Goal: Contribute content: Contribute content

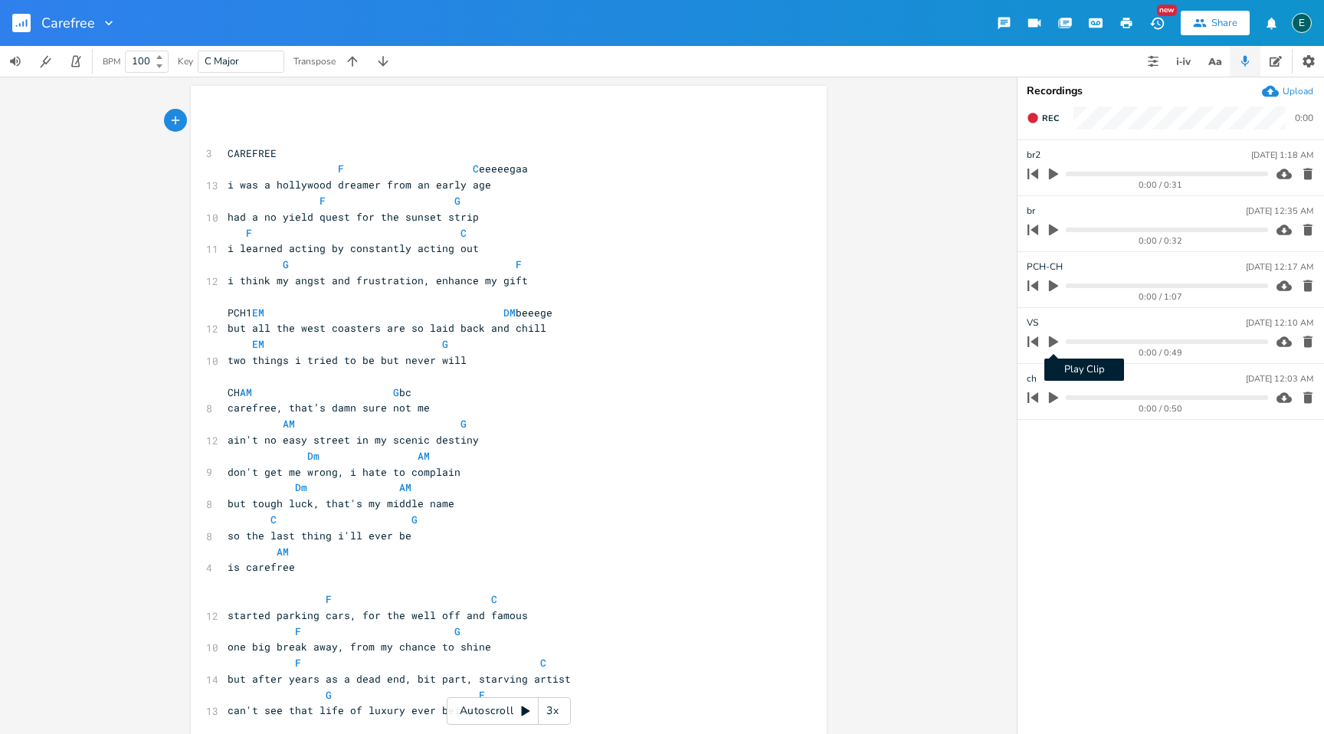
click at [1051, 344] on icon "button" at bounding box center [1053, 341] width 9 height 11
type textarea "PCH2 EM DM plus it's hard to fit in with the stuck up idol rich EM G when you'r…"
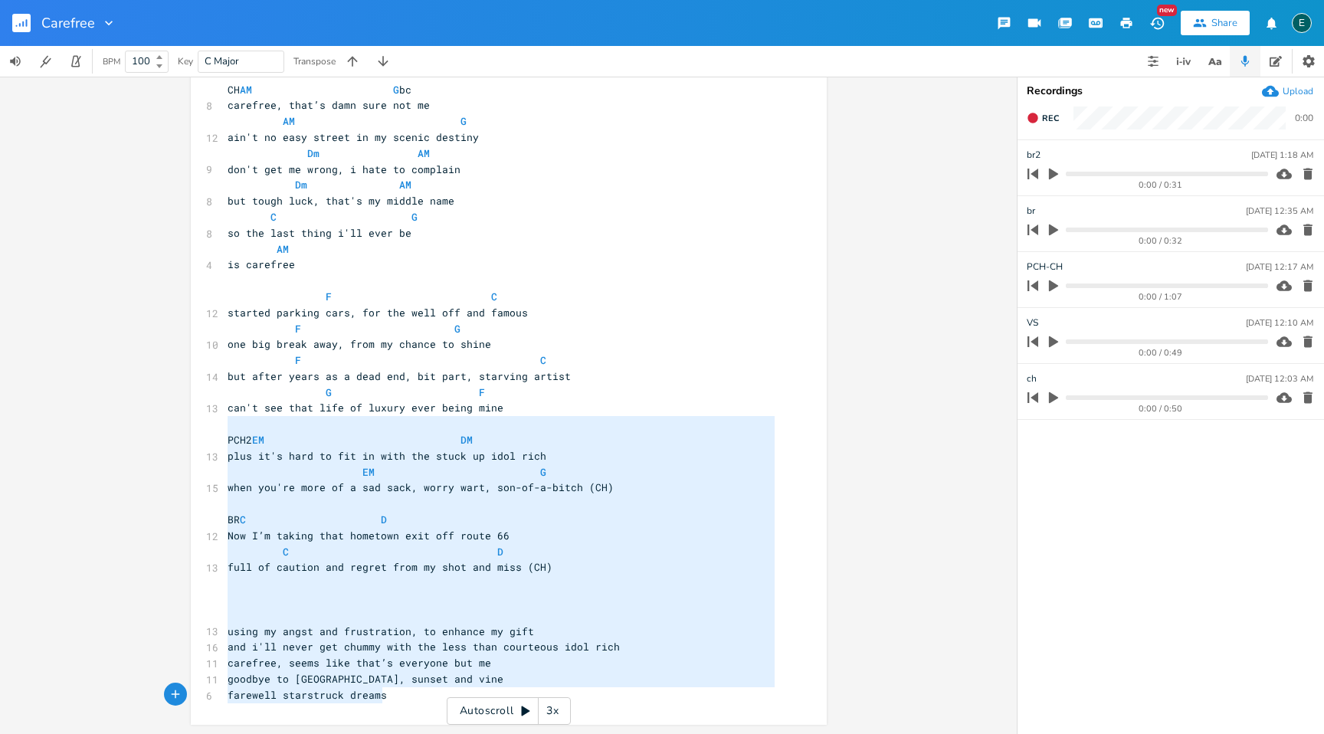
click at [622, 733] on div "PCH2 EM DM plus it's hard to fit in with the stuck up idol rich EM G when you'r…" at bounding box center [508, 405] width 1017 height 657
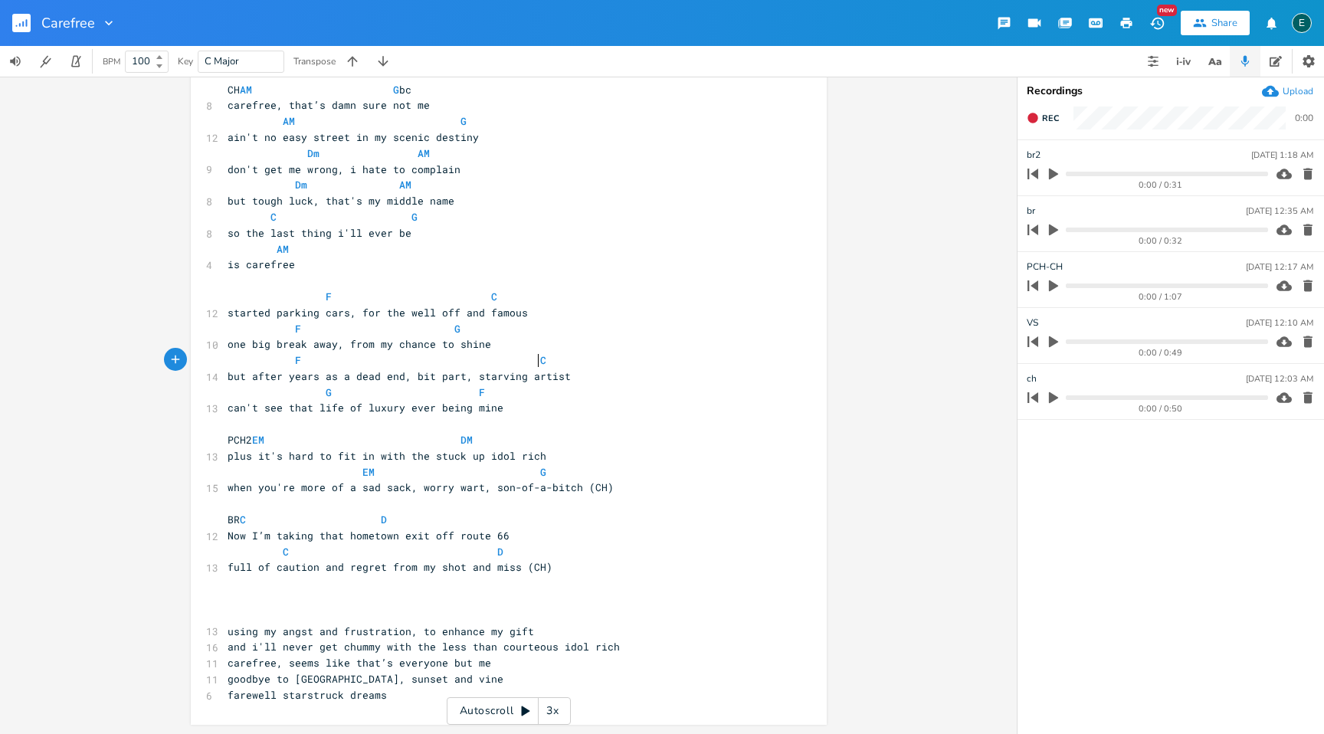
click at [772, 364] on pre "F C" at bounding box center [500, 360] width 553 height 16
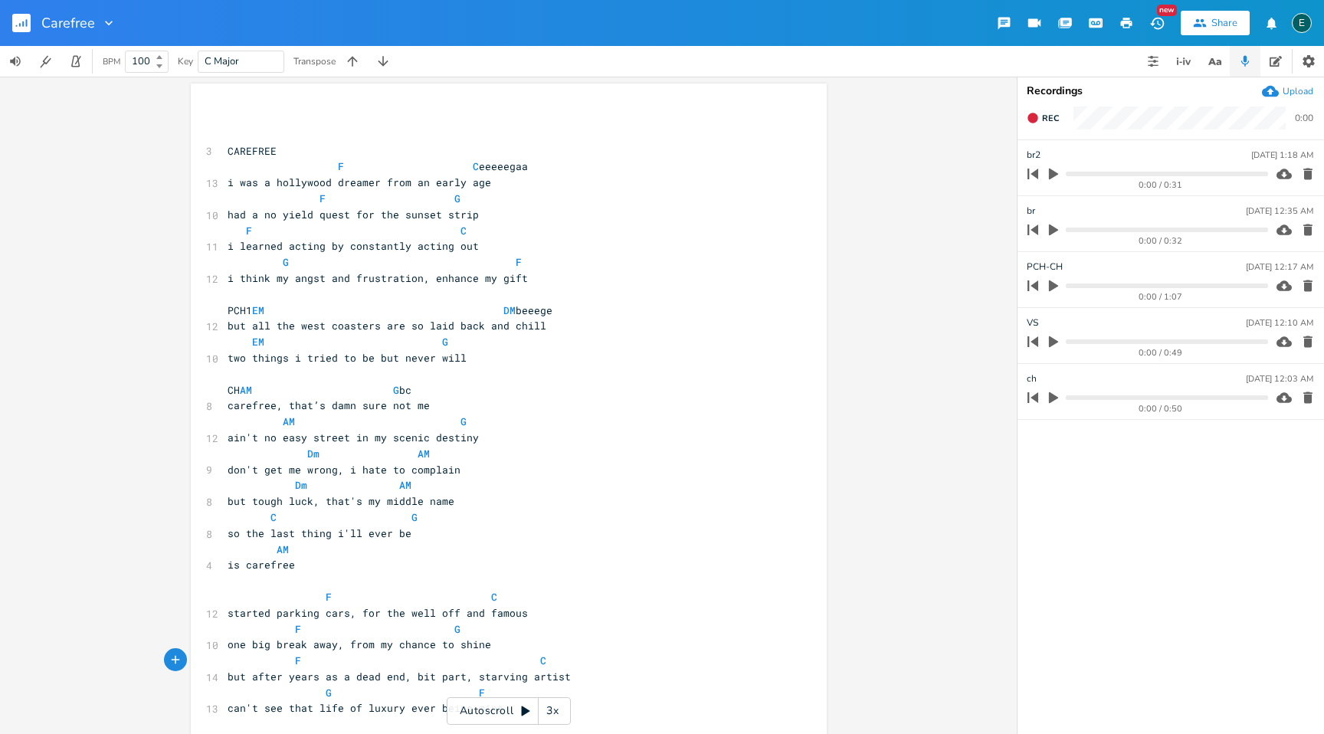
scroll to position [2, 0]
click at [402, 245] on span "i learned acting by constantly acting out" at bounding box center [353, 246] width 251 height 14
type textarea "always"
click at [1034, 116] on icon "button" at bounding box center [1032, 118] width 10 height 10
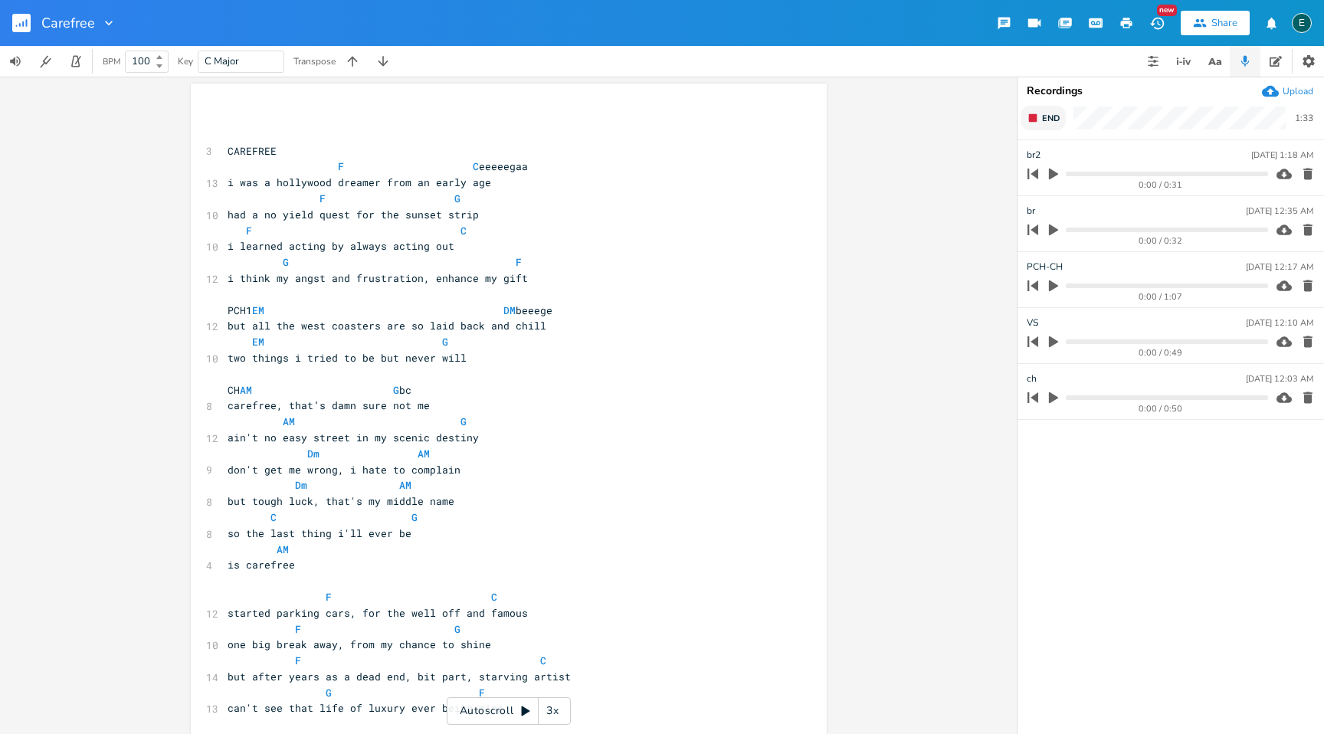
click at [1034, 116] on rect "button" at bounding box center [1033, 118] width 8 height 8
type input "new vs"
click at [343, 169] on span "F C eeeeegaa" at bounding box center [378, 166] width 300 height 14
type textarea "ga"
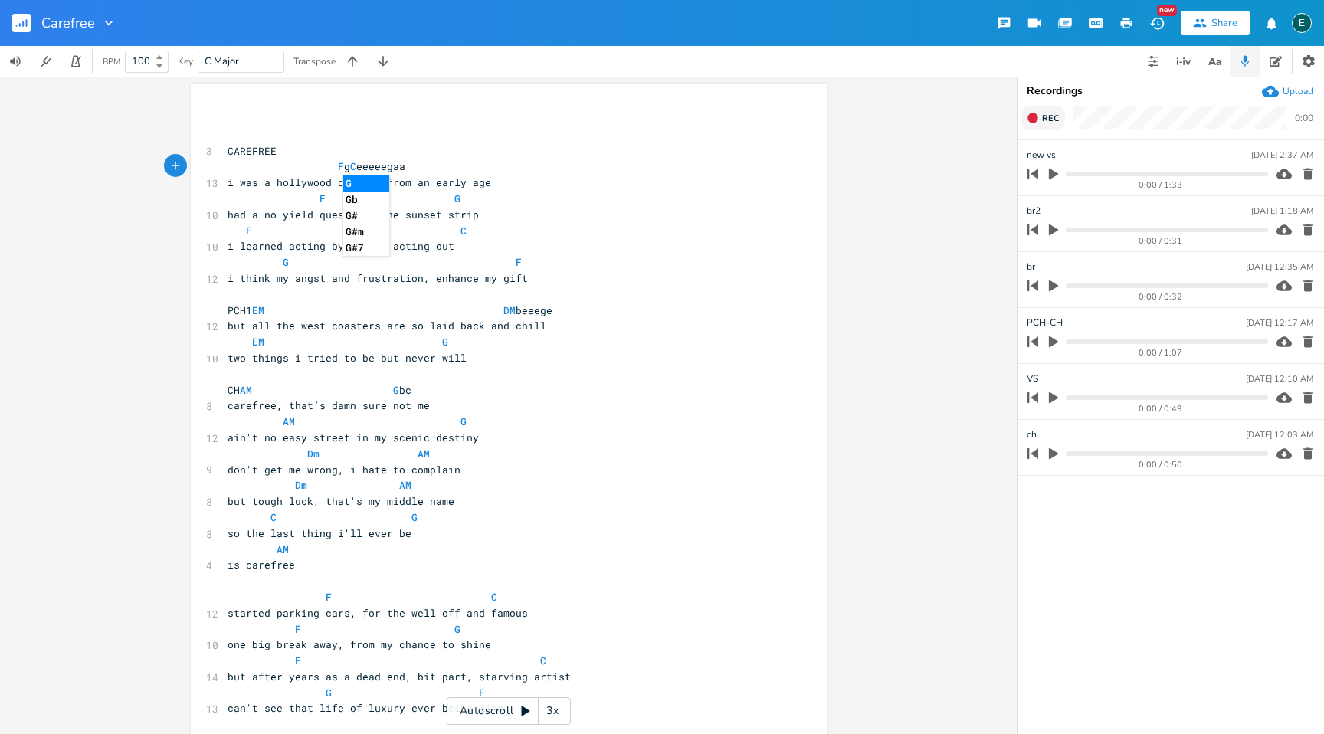
scroll to position [0, 11]
click at [553, 169] on pre "F ga C eeeeegaa" at bounding box center [500, 167] width 553 height 16
type textarea "acg"
click at [468, 196] on pre "F G" at bounding box center [500, 199] width 553 height 16
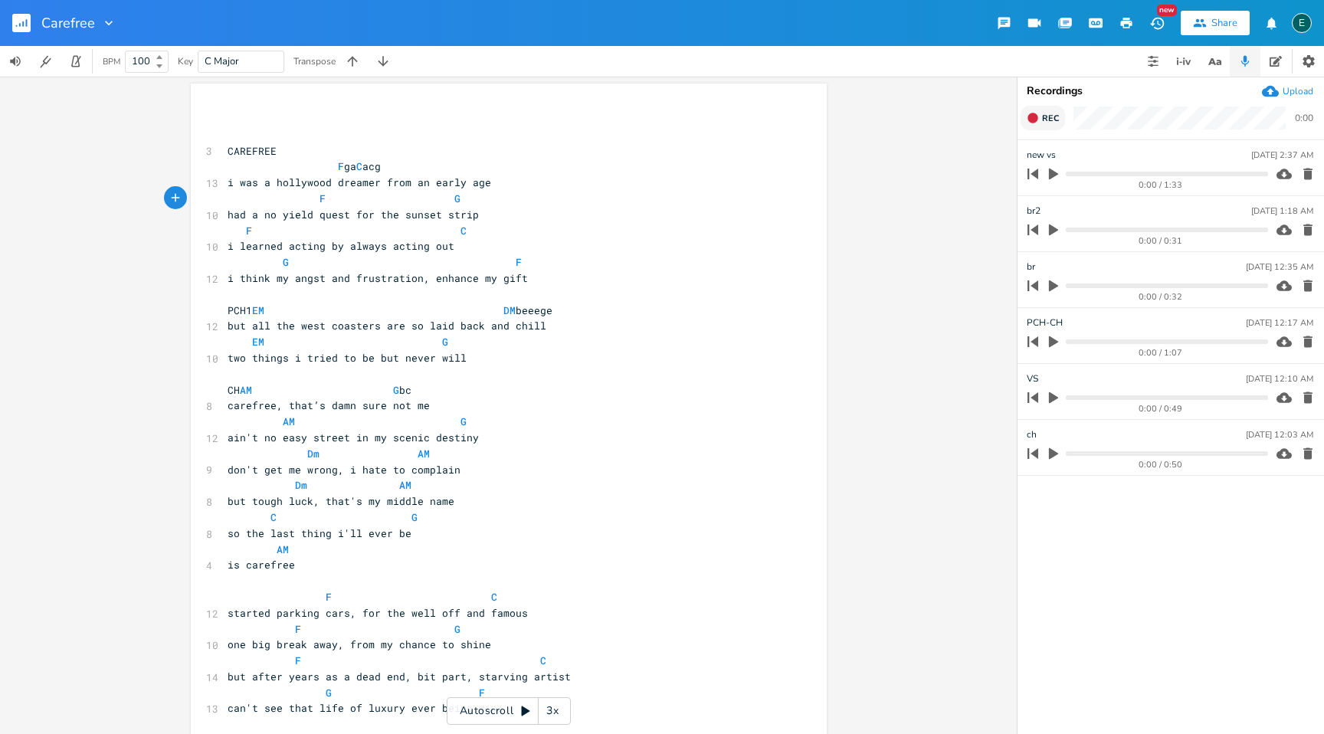
scroll to position [0, 2]
type textarea "aaag"
click at [254, 231] on span "F C" at bounding box center [347, 231] width 239 height 14
type textarea "egga"
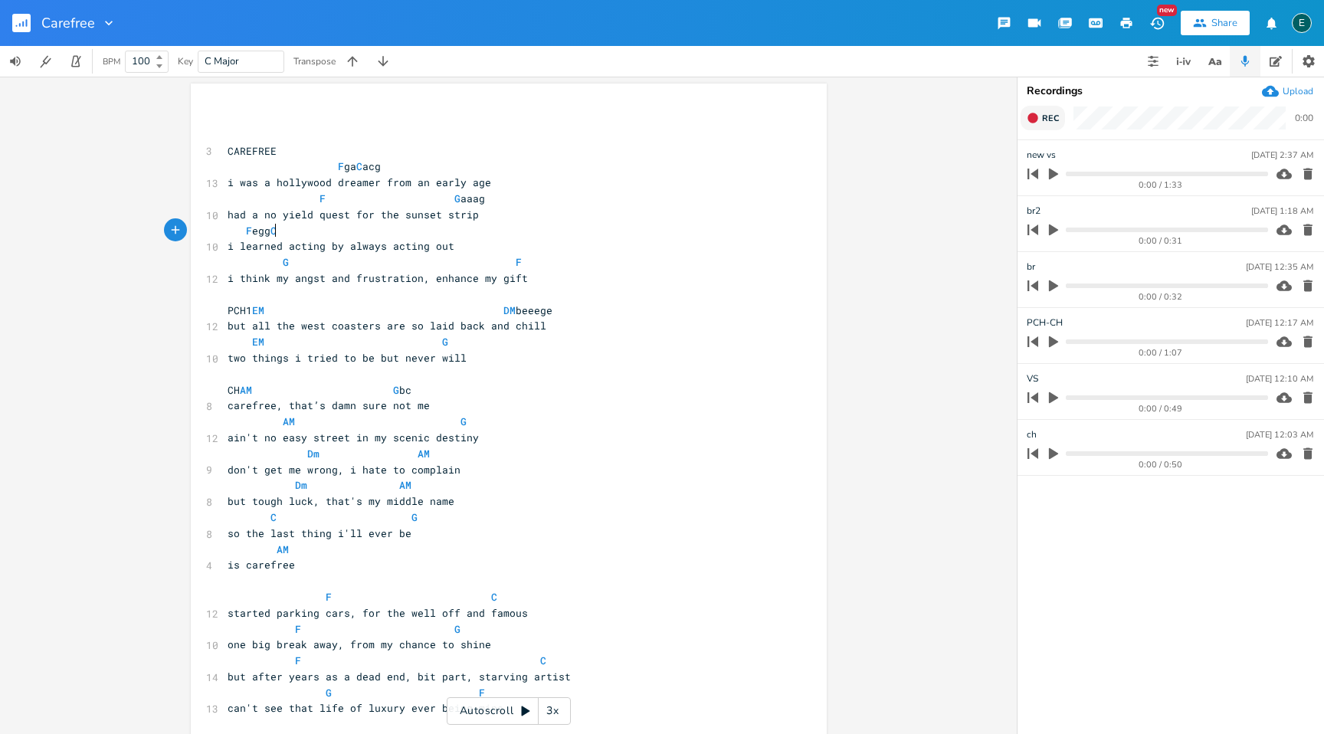
scroll to position [0, 22]
click at [283, 231] on span "F egga C" at bounding box center [255, 231] width 55 height 14
click at [454, 227] on pre "F egga C" at bounding box center [500, 231] width 553 height 16
type textarea "acg"
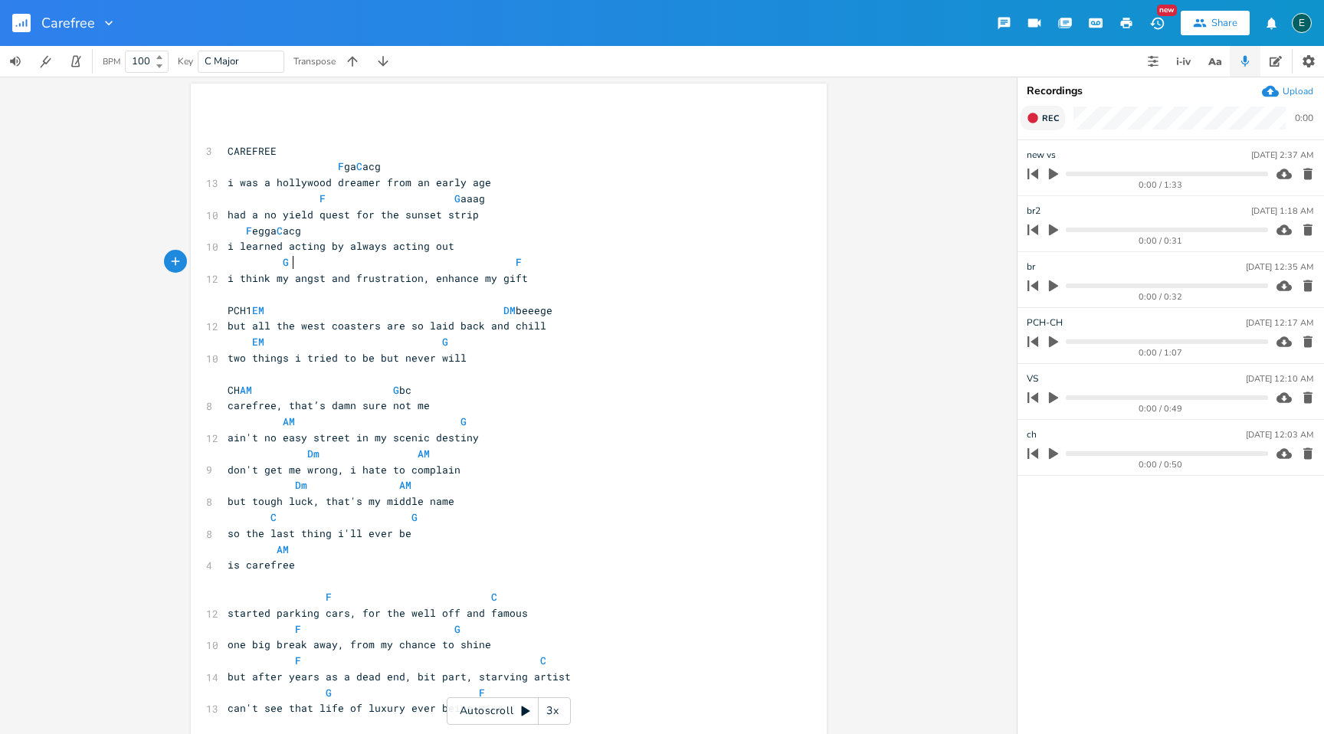
click at [286, 261] on span "G F" at bounding box center [375, 262] width 294 height 14
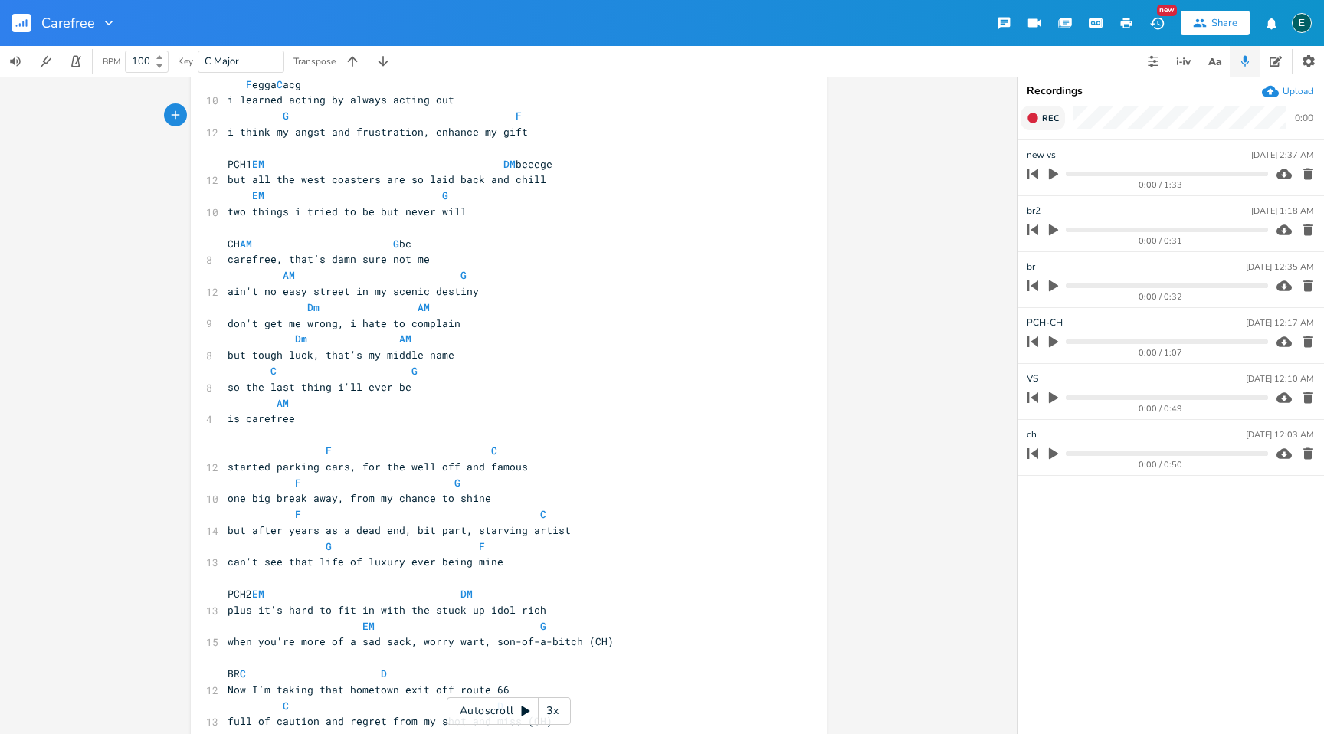
scroll to position [0, 0]
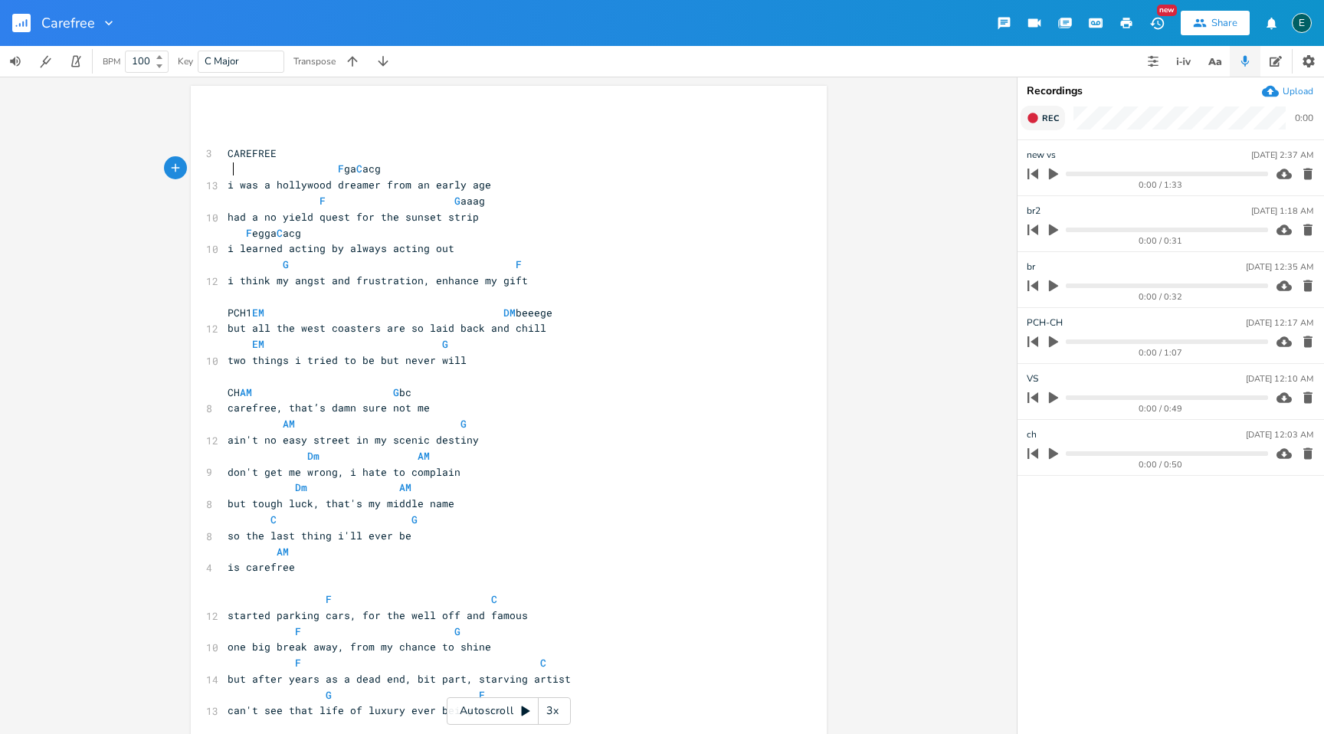
click at [228, 172] on span "F ga C acg" at bounding box center [304, 169] width 153 height 14
type textarea "e"
click at [274, 314] on span "PCH1 EM DM beeege" at bounding box center [390, 313] width 325 height 14
type textarea "aaaga"
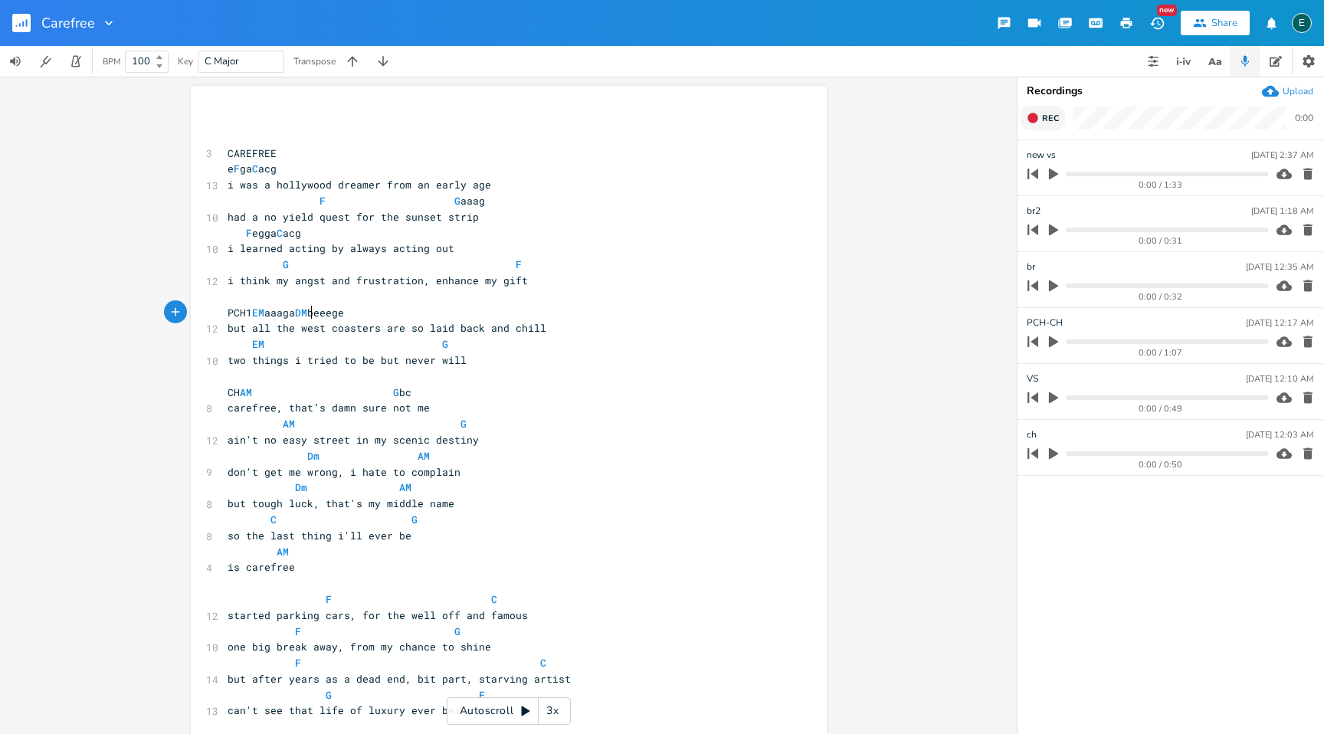
scroll to position [0, 27]
type textarea "gggag"
click at [344, 313] on span "PCH1 EM gggag DM beeege" at bounding box center [286, 313] width 116 height 14
click at [1030, 120] on icon "button" at bounding box center [1032, 118] width 10 height 10
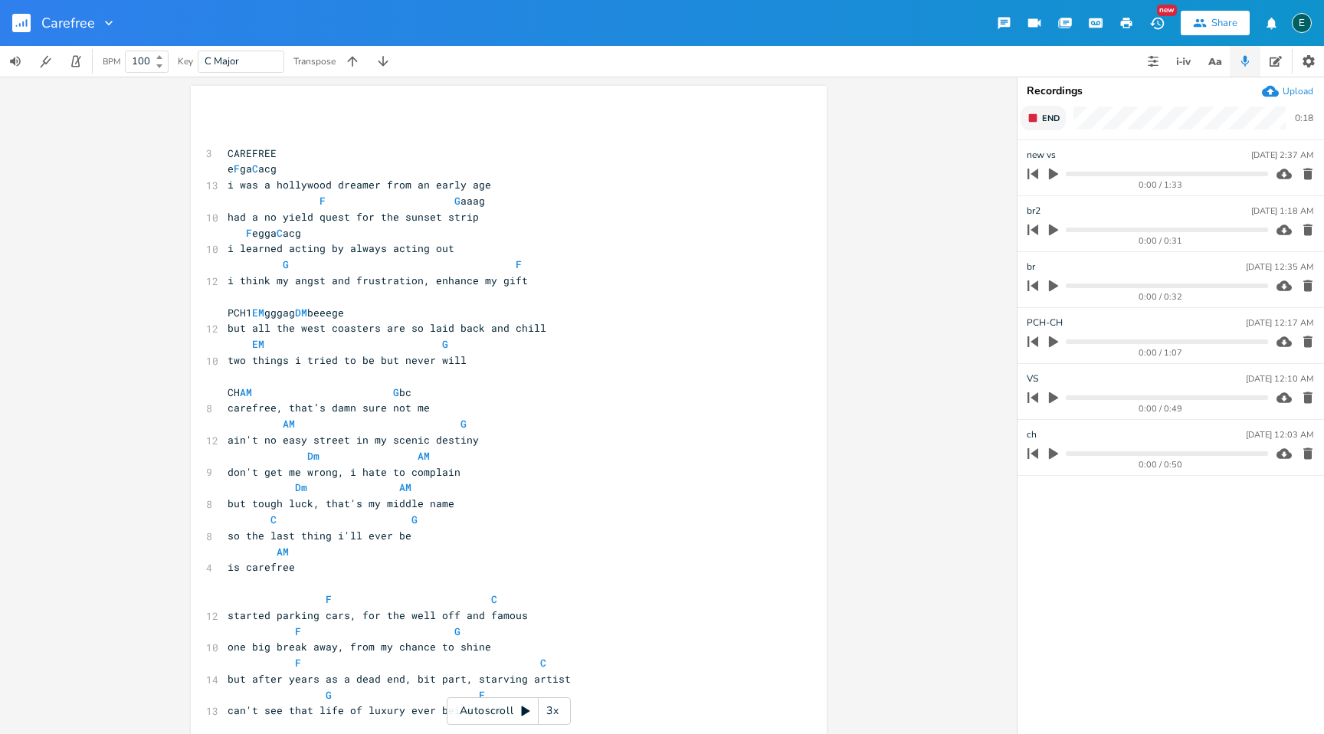
click at [1030, 120] on rect "button" at bounding box center [1033, 118] width 8 height 8
type input "new pch"
click at [948, 77] on div "Carefree New Share E BPM 100 Key C Major Transpose x ​ ​ 3 CAREFREE e F ga C ac…" at bounding box center [662, 367] width 1324 height 734
click at [273, 391] on span "CH AM G bc" at bounding box center [320, 392] width 184 height 14
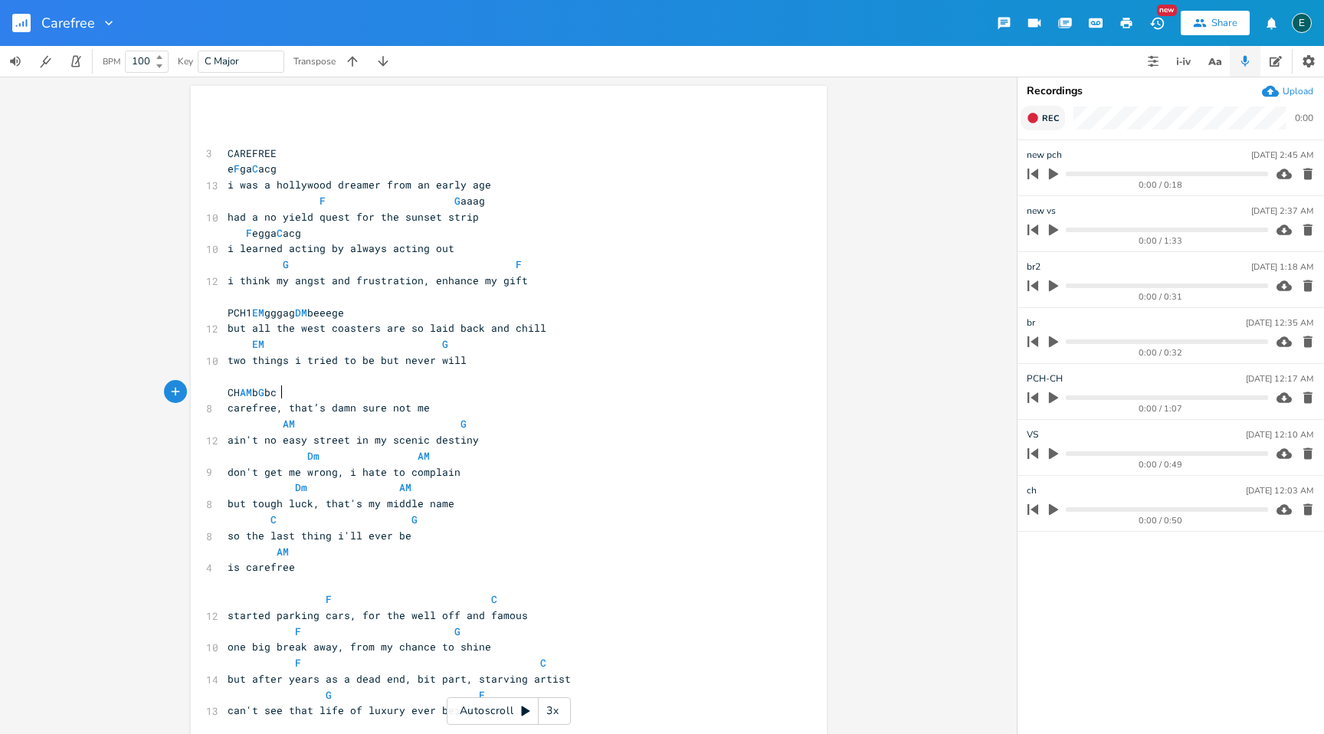
type textarea "bc"
click at [455, 396] on pre "CH AM bc G bc" at bounding box center [500, 393] width 553 height 16
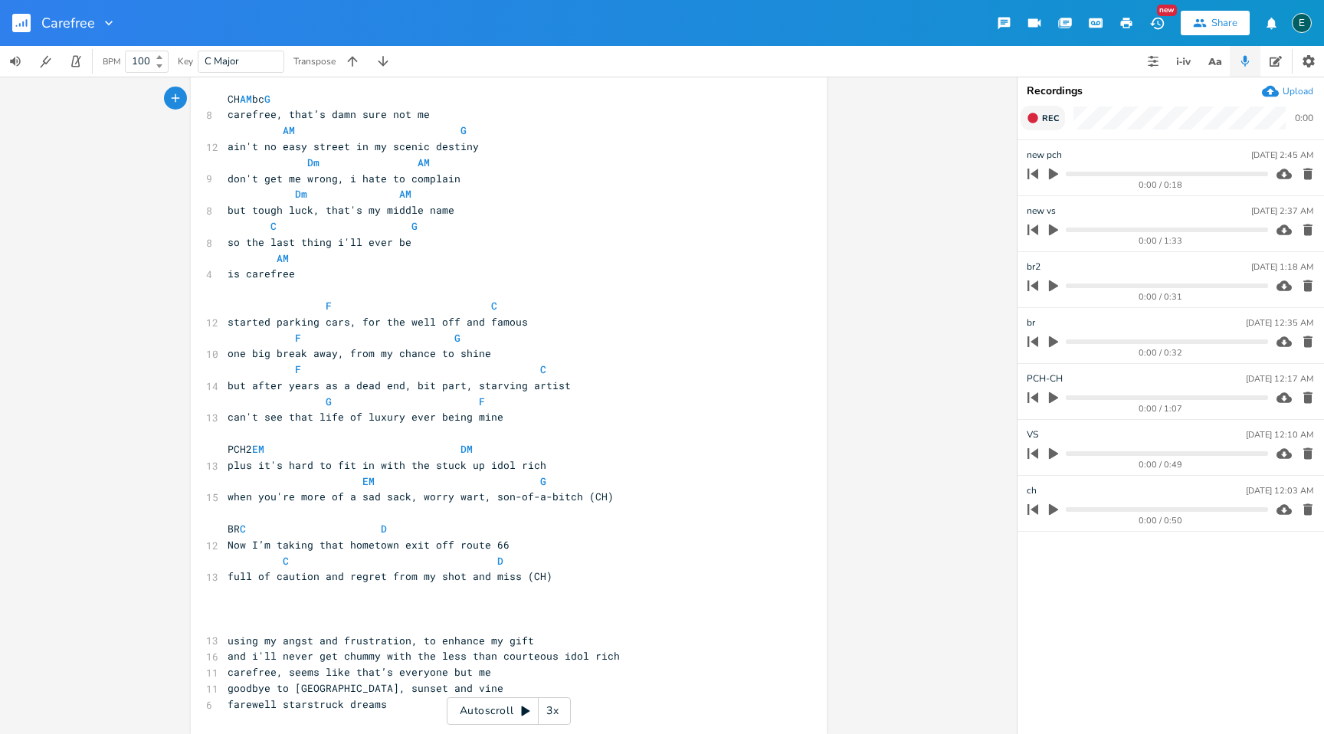
scroll to position [303, 0]
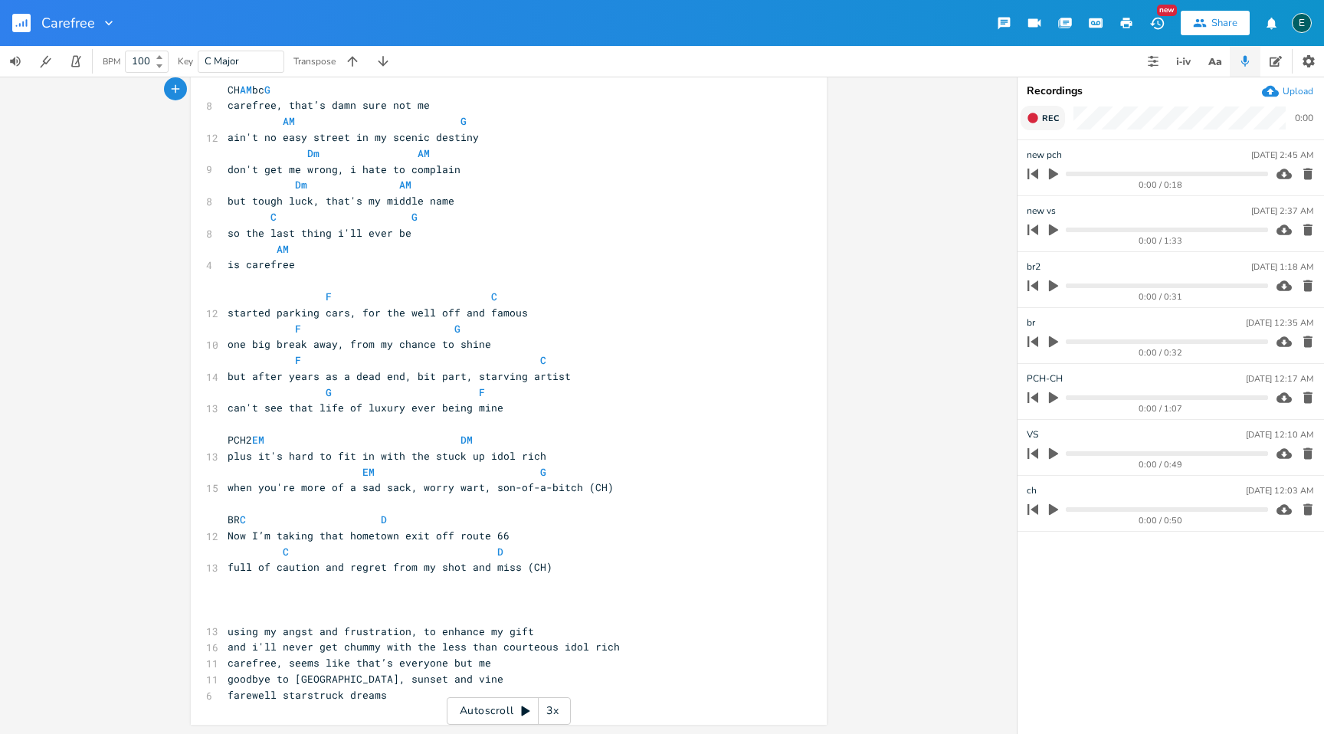
click at [1034, 116] on icon "button" at bounding box center [1032, 118] width 10 height 10
click at [1034, 116] on rect "button" at bounding box center [1033, 118] width 8 height 8
click at [1043, 162] on div "0:00 / 0:23" at bounding box center [1145, 174] width 246 height 25
click at [1043, 146] on li "Audio Clip 1 [DATE] 2:48 AM 0:00 / 0:23" at bounding box center [1170, 168] width 306 height 56
click at [1021, 146] on li "Audio Clip 1 [DATE] 2:48 AM 0:00 / 0:00" at bounding box center [1170, 168] width 306 height 56
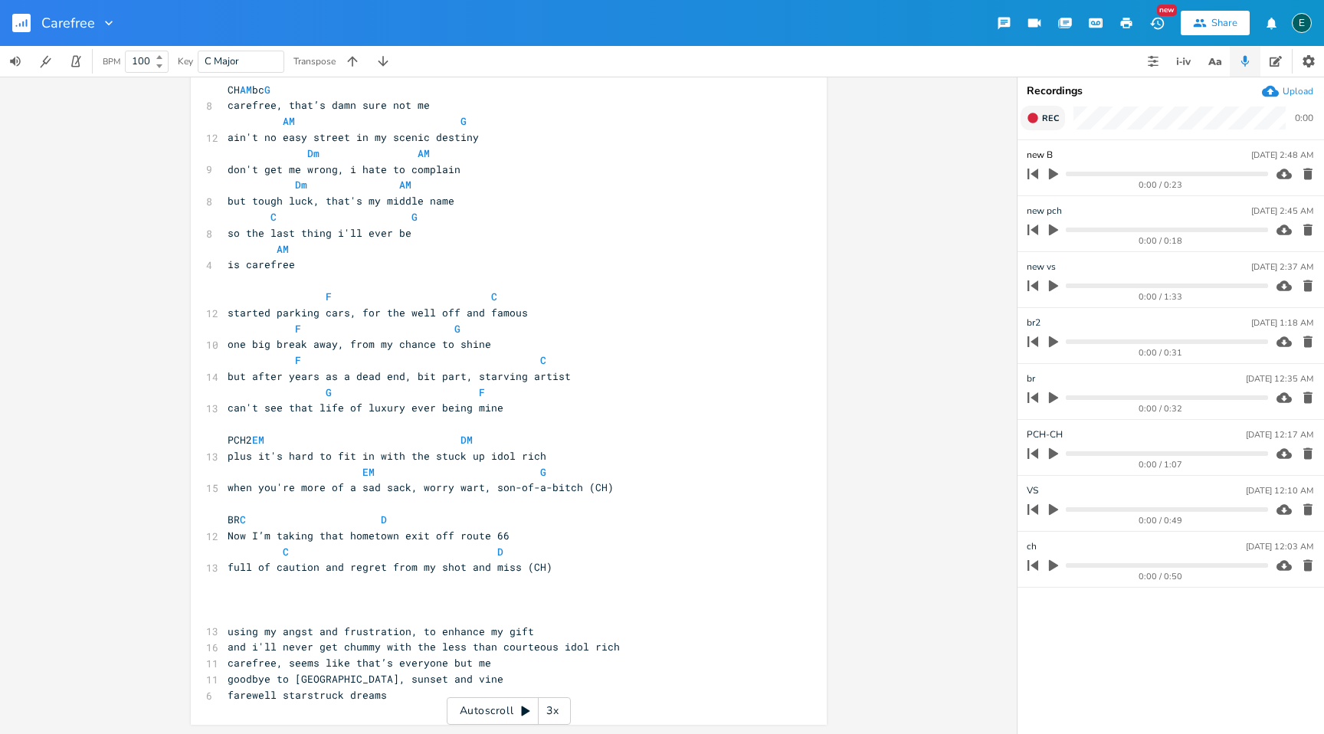
type input "new BR"
click at [1051, 173] on icon "button" at bounding box center [1053, 174] width 9 height 11
click at [1050, 172] on icon "button" at bounding box center [1053, 174] width 9 height 10
click at [1305, 173] on icon "button" at bounding box center [1307, 174] width 9 height 11
click at [1033, 117] on icon "button" at bounding box center [1032, 118] width 10 height 10
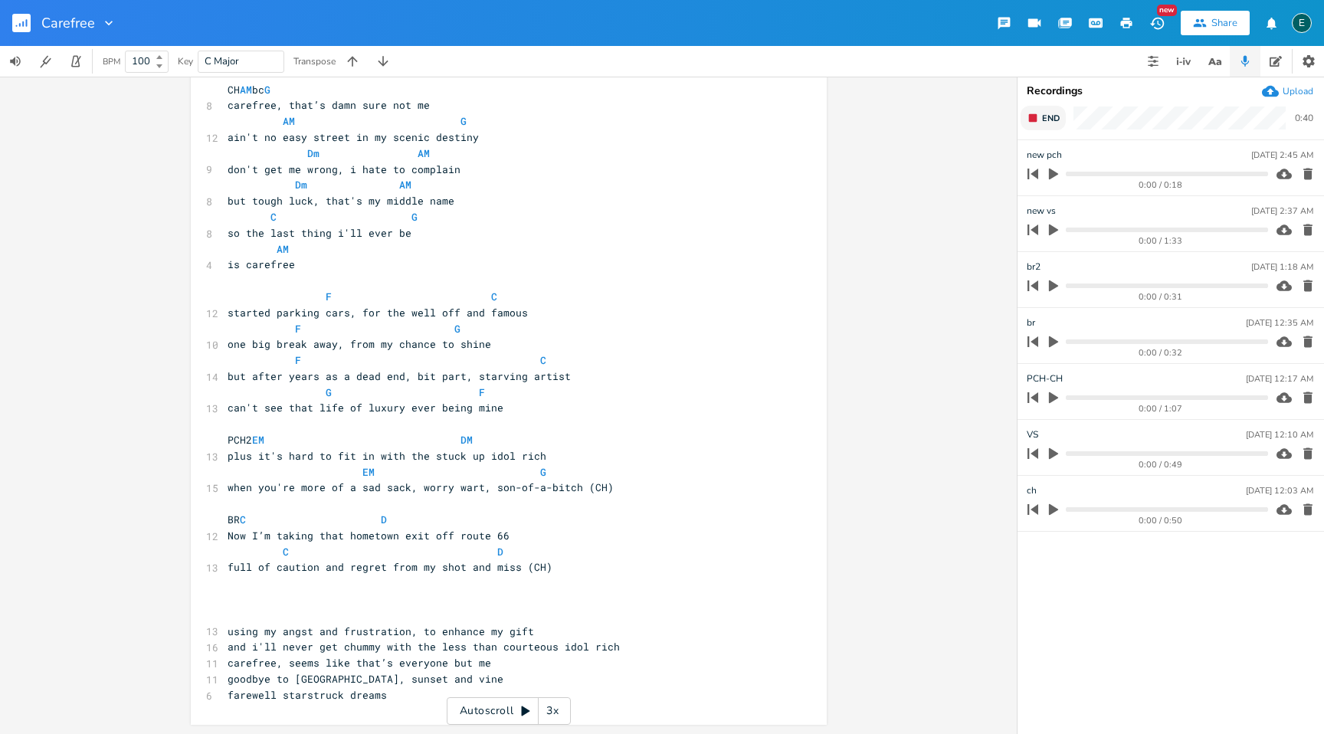
click at [1034, 116] on rect "button" at bounding box center [1033, 118] width 8 height 8
click at [1034, 116] on icon "button" at bounding box center [1032, 118] width 10 height 10
click at [1034, 116] on rect "button" at bounding box center [1033, 118] width 8 height 8
click at [1056, 228] on icon "button" at bounding box center [1054, 230] width 14 height 14
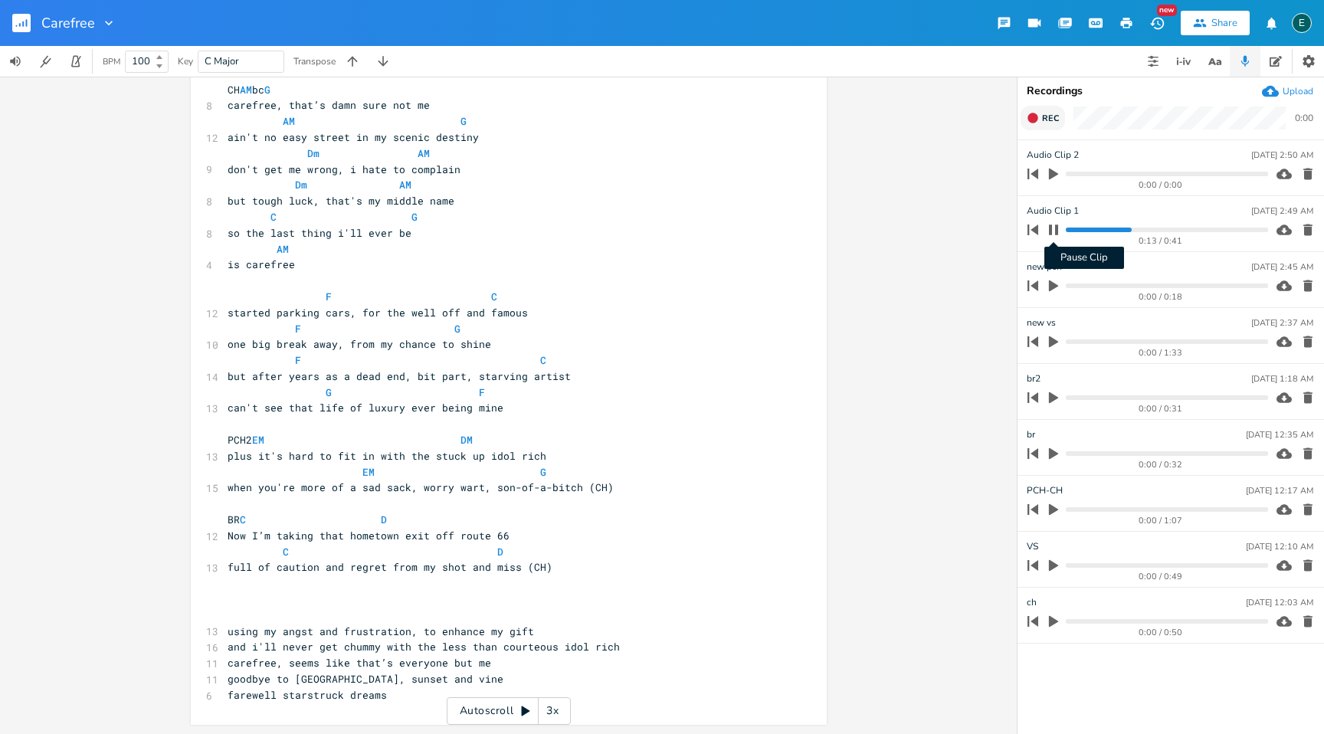
click at [1053, 230] on icon "button" at bounding box center [1053, 230] width 12 height 12
click at [1049, 170] on icon "button" at bounding box center [1053, 174] width 9 height 11
click at [1309, 175] on icon "button" at bounding box center [1307, 174] width 9 height 11
click at [1030, 113] on icon "button" at bounding box center [1033, 118] width 12 height 12
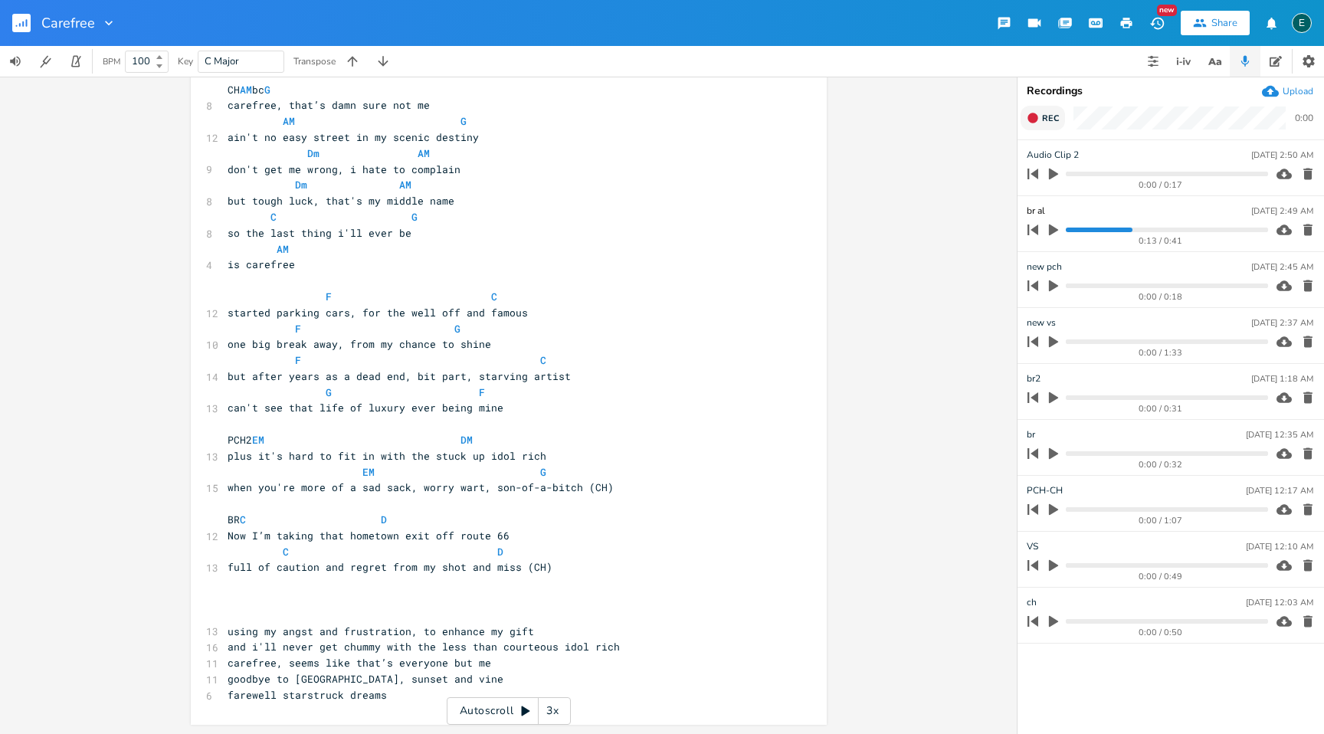
type input "br alt"
type input "br alt2"
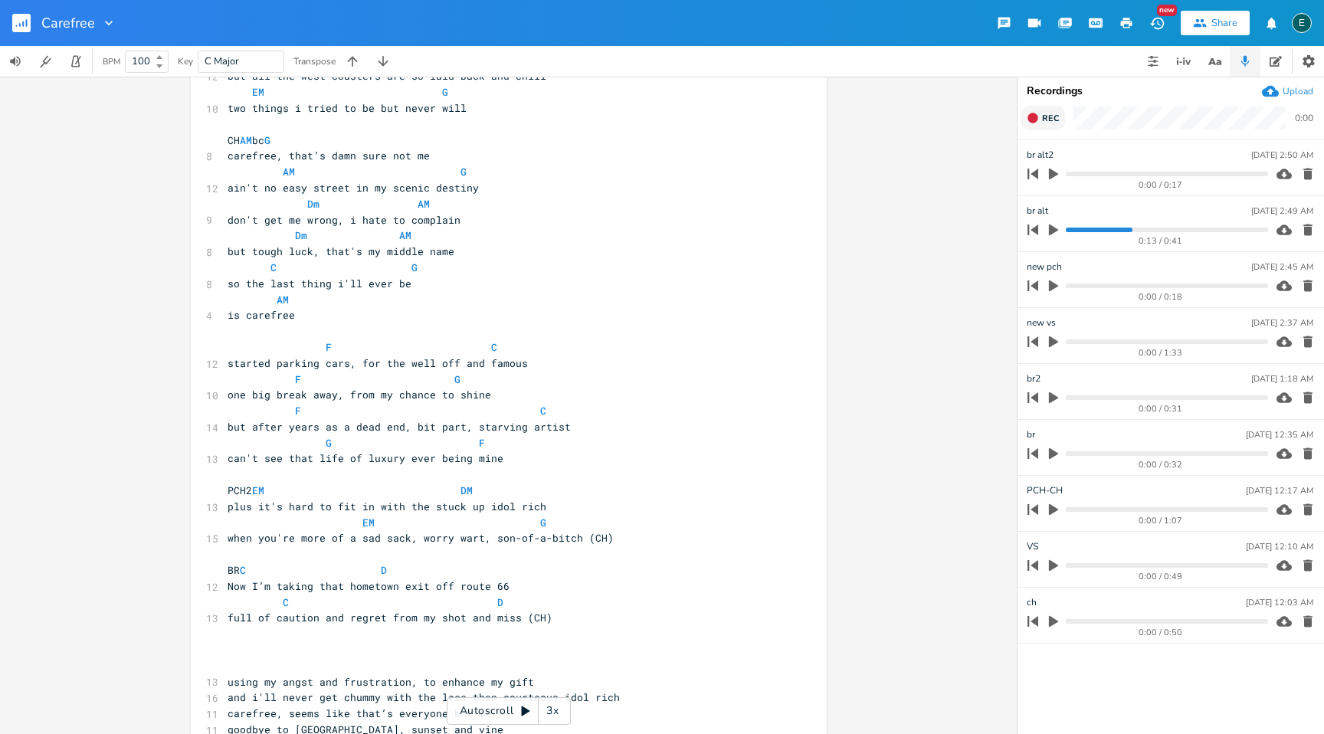
scroll to position [255, 0]
